Goal: Information Seeking & Learning: Learn about a topic

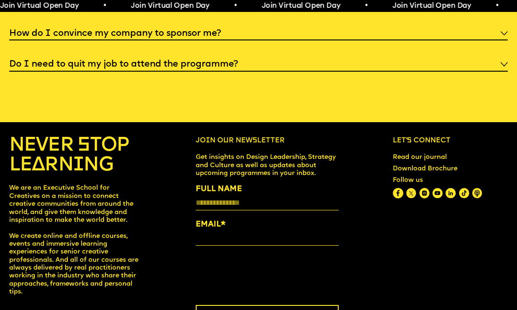
scroll to position [2872, 0]
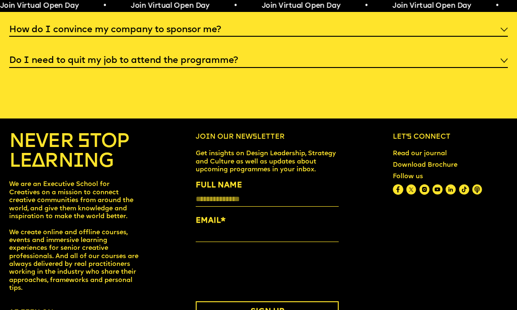
click at [507, 63] on img at bounding box center [505, 60] width 8 height 5
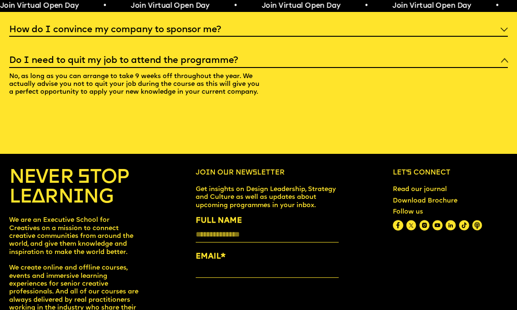
click at [507, 63] on img at bounding box center [505, 60] width 8 height 5
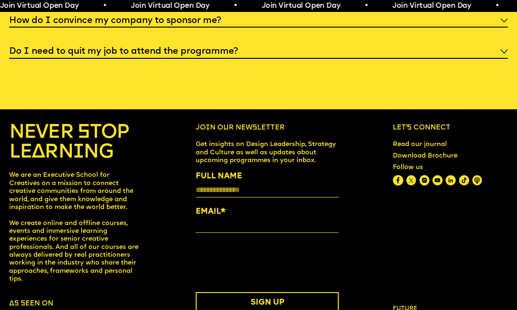
scroll to position [2881, 0]
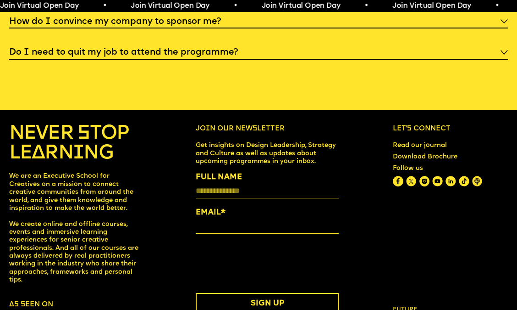
click at [501, 55] on img at bounding box center [505, 52] width 8 height 5
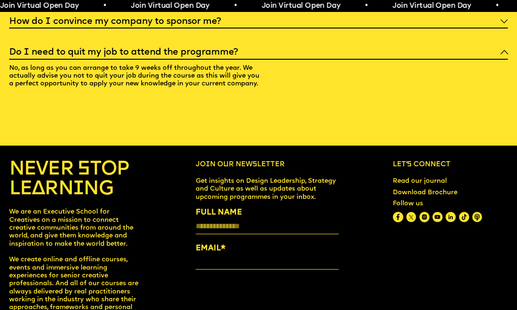
click at [501, 60] on div "Do I need to quit my job to attend the programme?" at bounding box center [258, 52] width 499 height 16
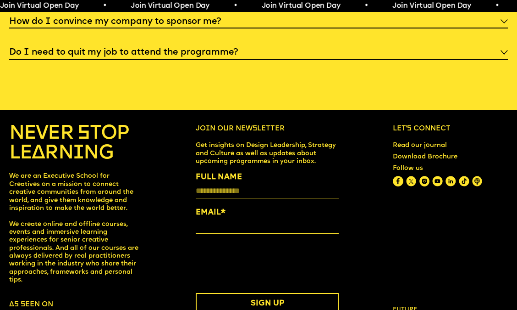
click at [501, 55] on img at bounding box center [505, 52] width 8 height 5
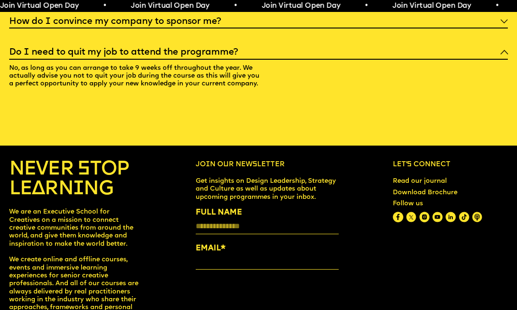
click at [501, 55] on img at bounding box center [505, 52] width 8 height 5
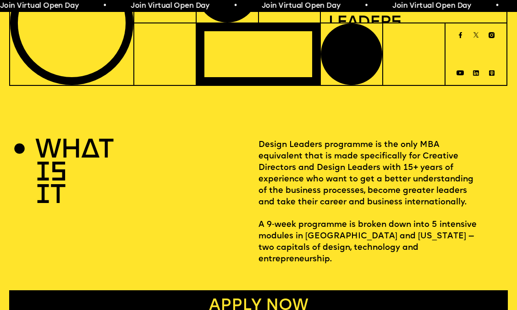
scroll to position [0, 0]
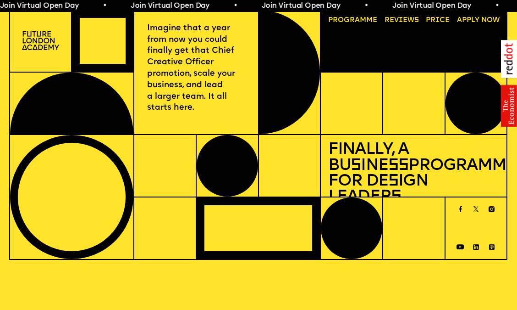
click at [349, 22] on link "Progr a mme" at bounding box center [353, 20] width 56 height 14
click at [400, 20] on link "Reviews" at bounding box center [402, 20] width 42 height 14
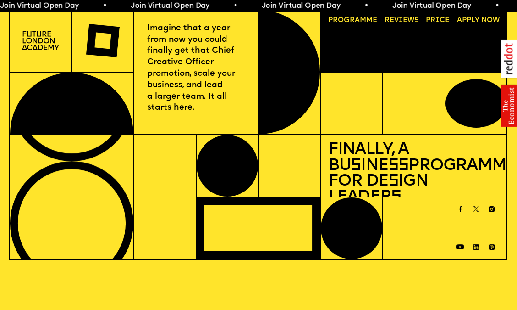
click at [439, 21] on link "Price" at bounding box center [437, 20] width 31 height 14
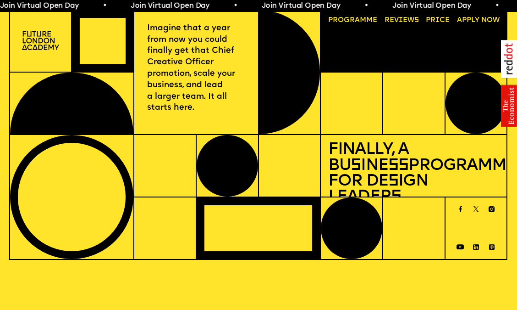
click at [484, 14] on link "A pply now" at bounding box center [479, 20] width 50 height 14
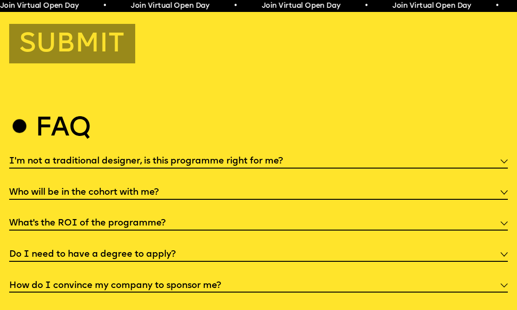
scroll to position [2947, 0]
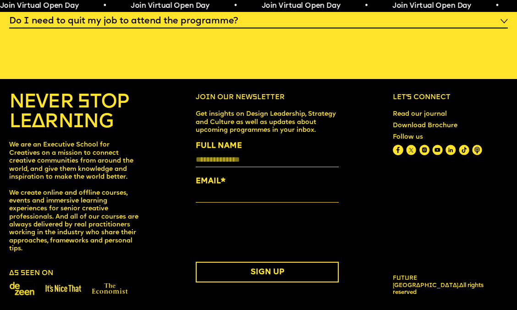
click at [428, 110] on link "Read our journal" at bounding box center [419, 114] width 61 height 15
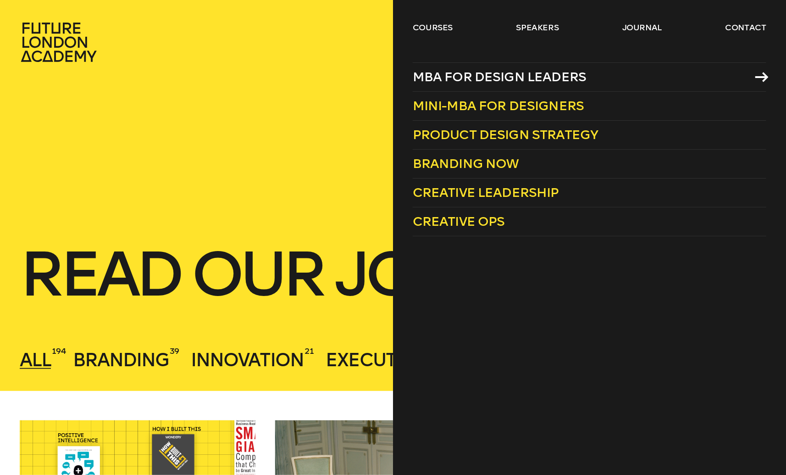
click at [451, 72] on span "MBA for Design Leaders" at bounding box center [500, 76] width 174 height 15
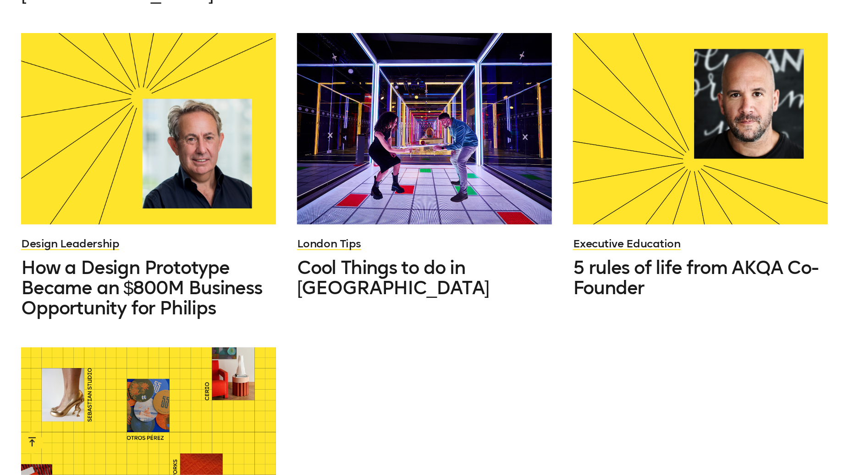
scroll to position [1449, 0]
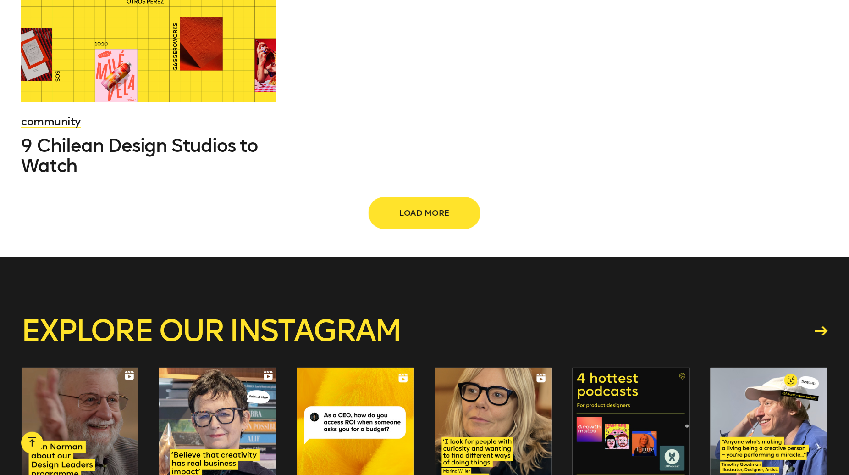
click at [422, 198] on button "Load more" at bounding box center [425, 213] width 110 height 30
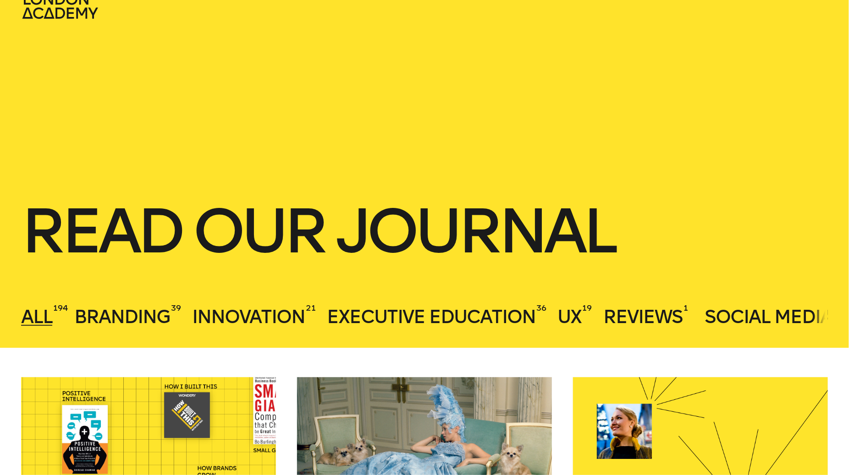
scroll to position [43, 0]
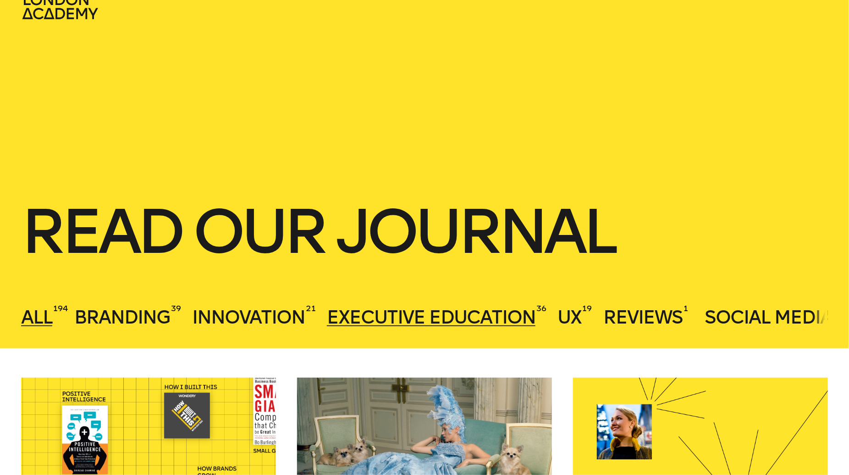
click at [405, 309] on span "Executive Education" at bounding box center [431, 317] width 209 height 22
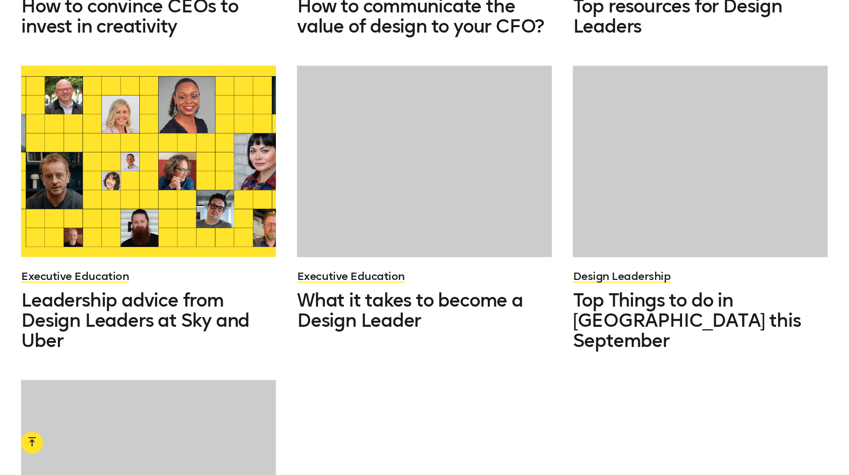
scroll to position [995, 0]
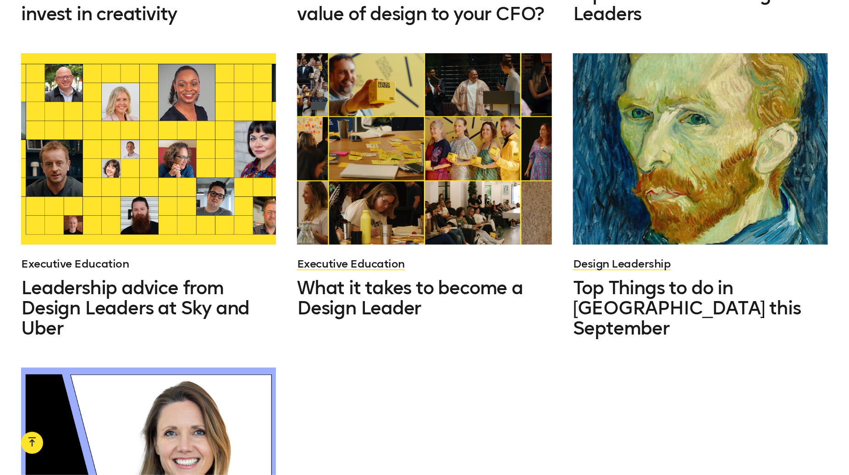
click at [89, 257] on link "Executive Education" at bounding box center [75, 263] width 108 height 13
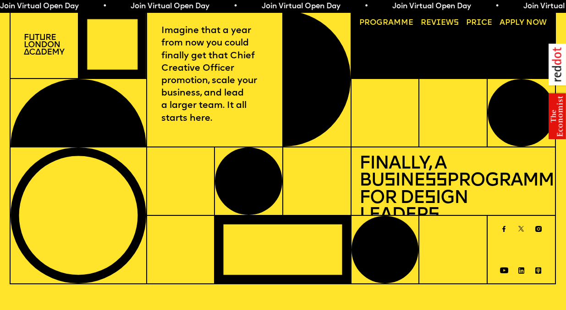
click at [439, 23] on link "Reviews" at bounding box center [440, 23] width 46 height 16
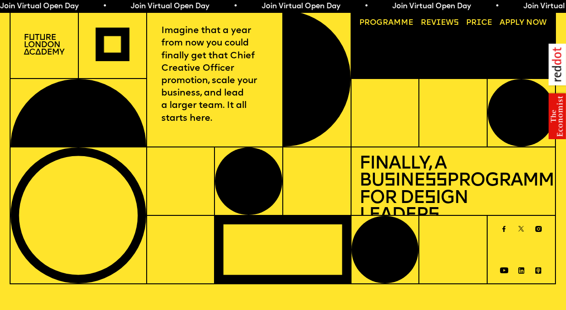
click at [485, 20] on link "Price" at bounding box center [480, 23] width 34 height 16
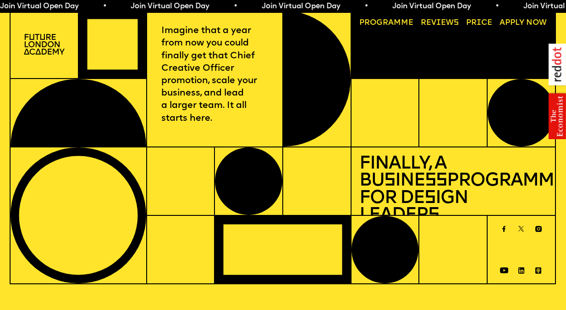
click at [399, 20] on link "Progr a mme" at bounding box center [386, 23] width 62 height 16
click at [440, 23] on link "Reviews" at bounding box center [440, 23] width 46 height 16
click at [474, 25] on link "Price" at bounding box center [480, 23] width 34 height 16
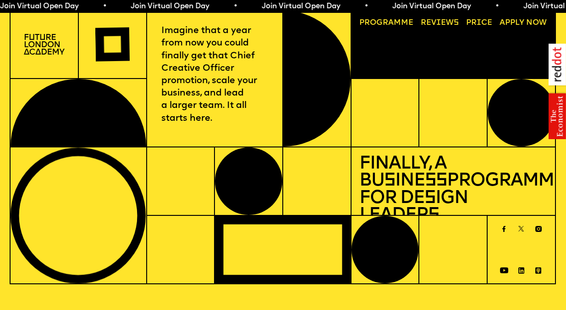
click at [448, 22] on link "Reviews" at bounding box center [440, 23] width 46 height 16
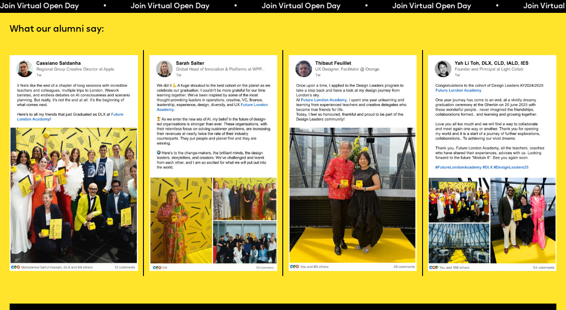
scroll to position [1598, 0]
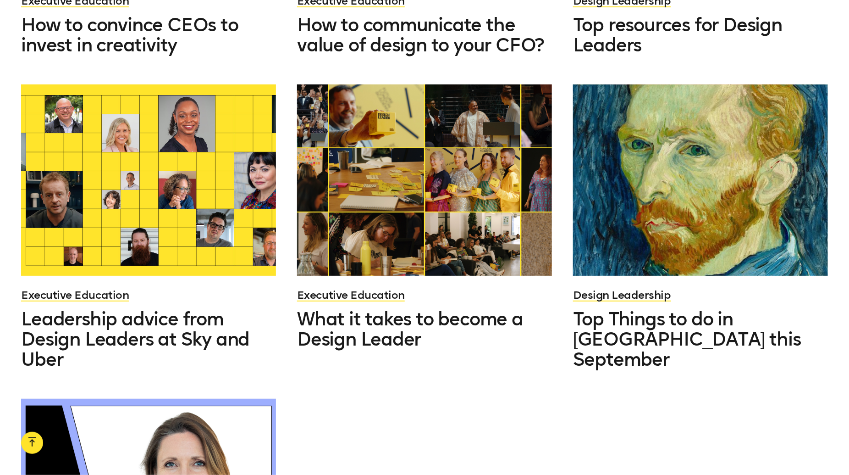
scroll to position [964, 0]
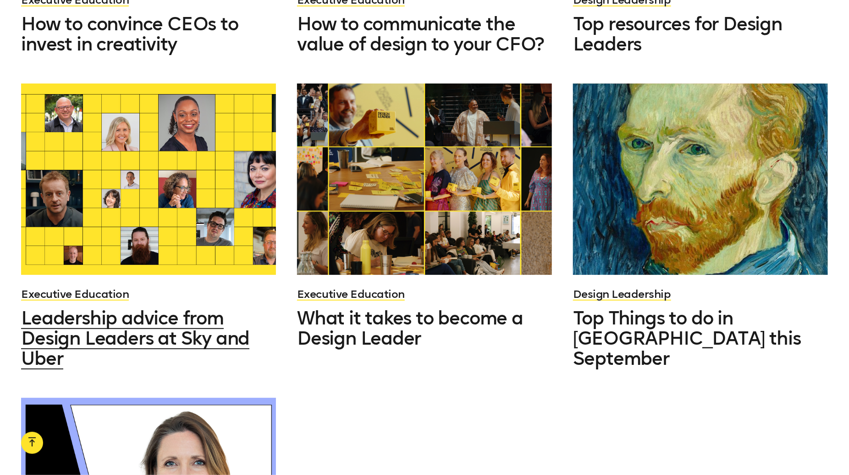
click at [131, 321] on span "Leadership advice from Design Leaders at Sky and Uber" at bounding box center [135, 338] width 228 height 62
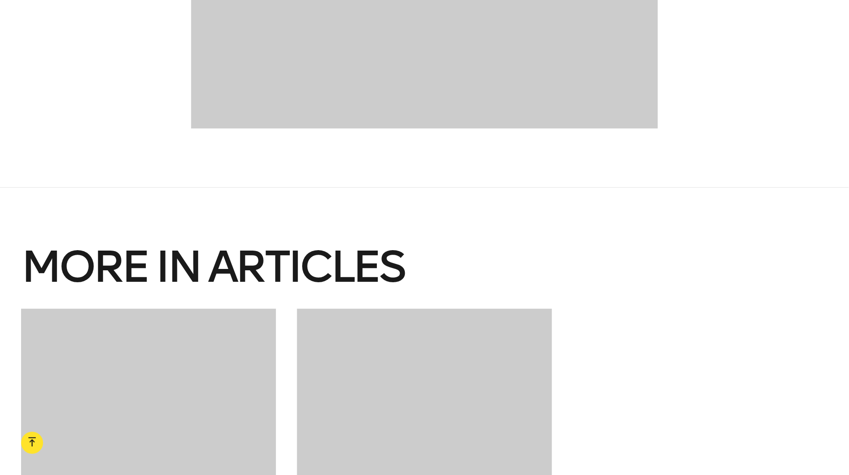
scroll to position [10564, 0]
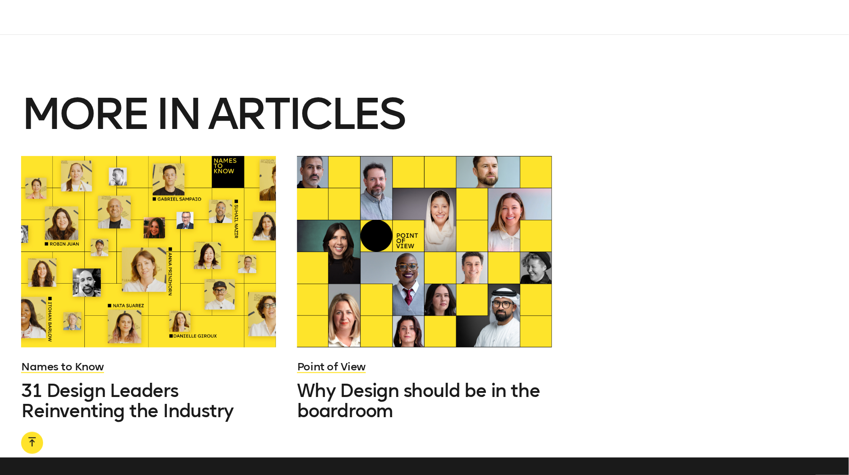
click at [665, 212] on div "Names to Know 31 Design Leaders Reinventing the Industry Point of View Why Desi…" at bounding box center [425, 292] width 828 height 272
click at [457, 379] on span "Why Design should be in the boardroom" at bounding box center [418, 400] width 243 height 42
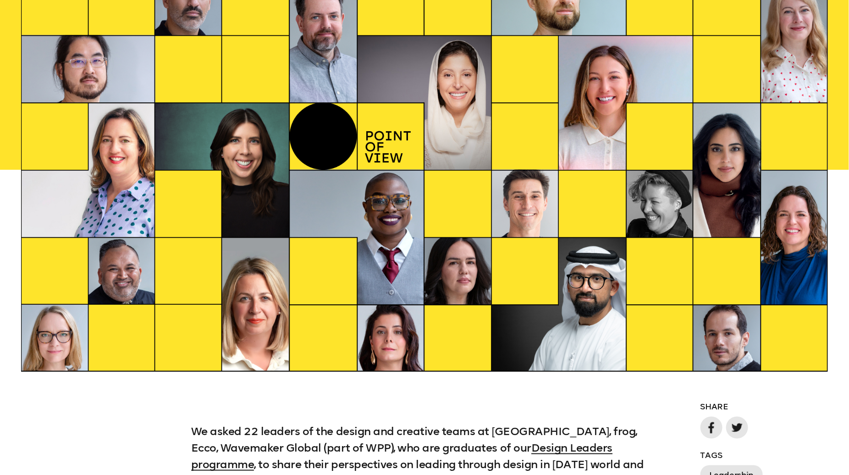
scroll to position [373, 0]
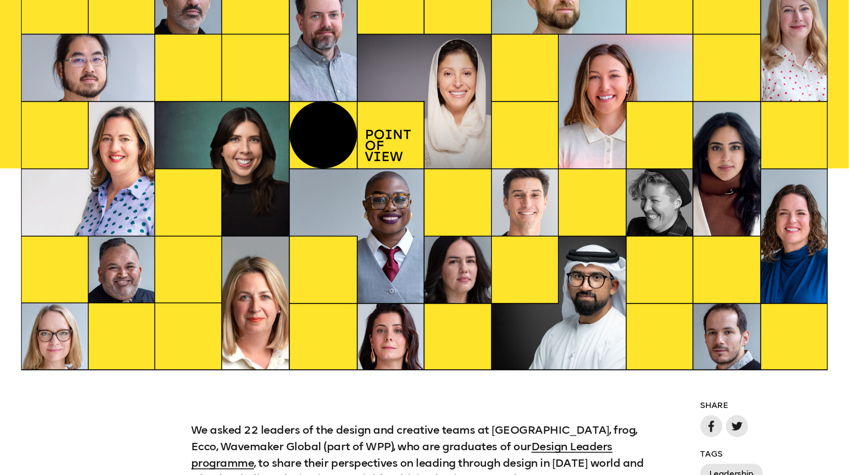
click at [592, 264] on div at bounding box center [424, 169] width 807 height 404
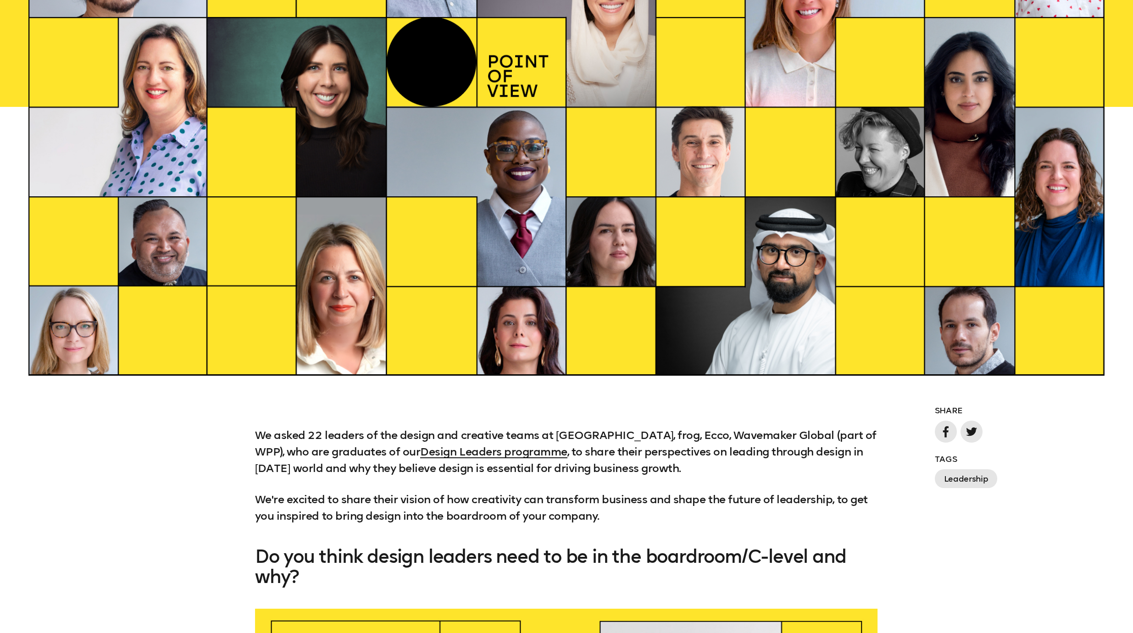
scroll to position [497, 0]
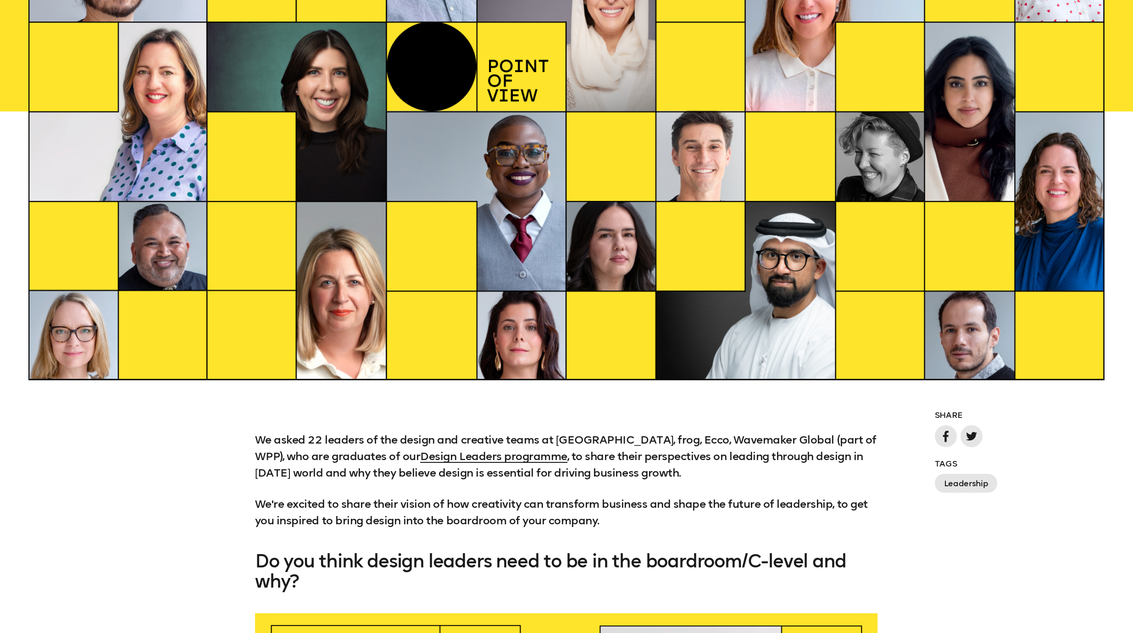
click at [849, 451] on ul at bounding box center [1020, 438] width 170 height 26
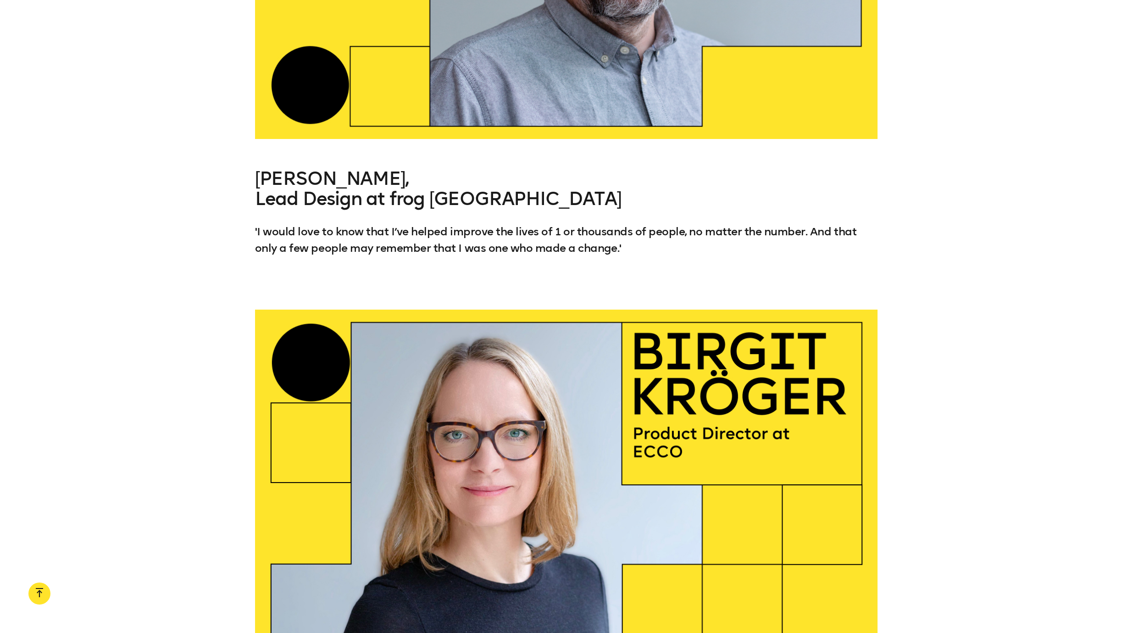
scroll to position [13481, 0]
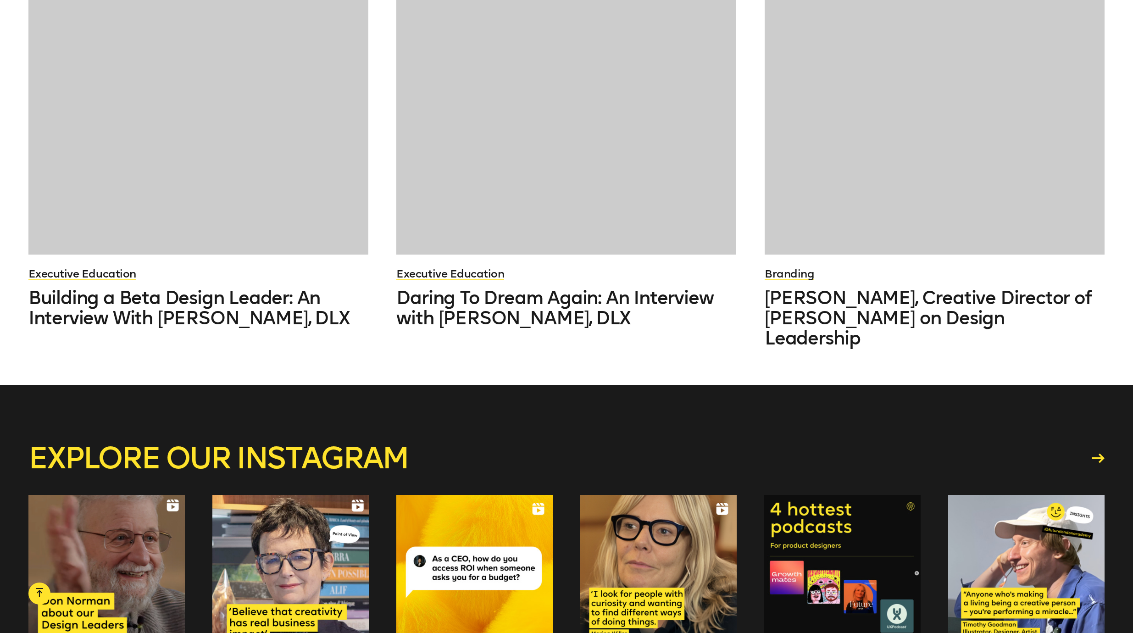
scroll to position [2124, 0]
